Goal: Find specific page/section: Find specific page/section

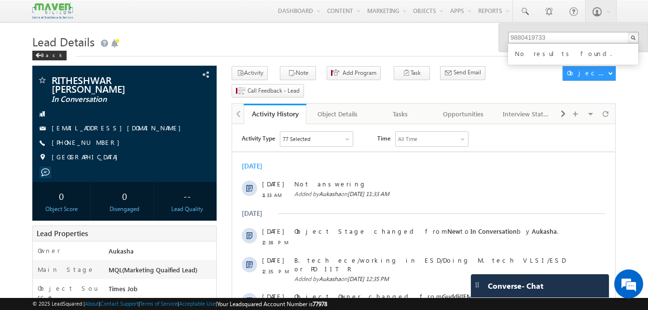
click at [564, 35] on input "9880419733" at bounding box center [573, 38] width 131 height 12
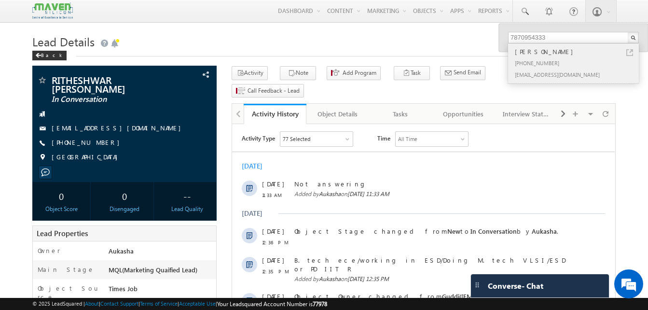
type input "7870954333"
click at [630, 52] on link at bounding box center [630, 52] width 7 height 7
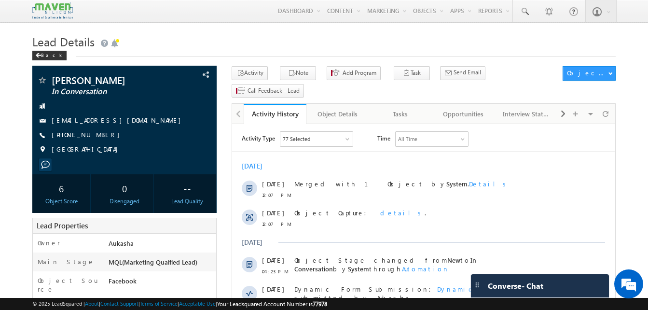
click at [508, 47] on h1 "Lead Details" at bounding box center [324, 40] width 584 height 19
